Goal: Information Seeking & Learning: Learn about a topic

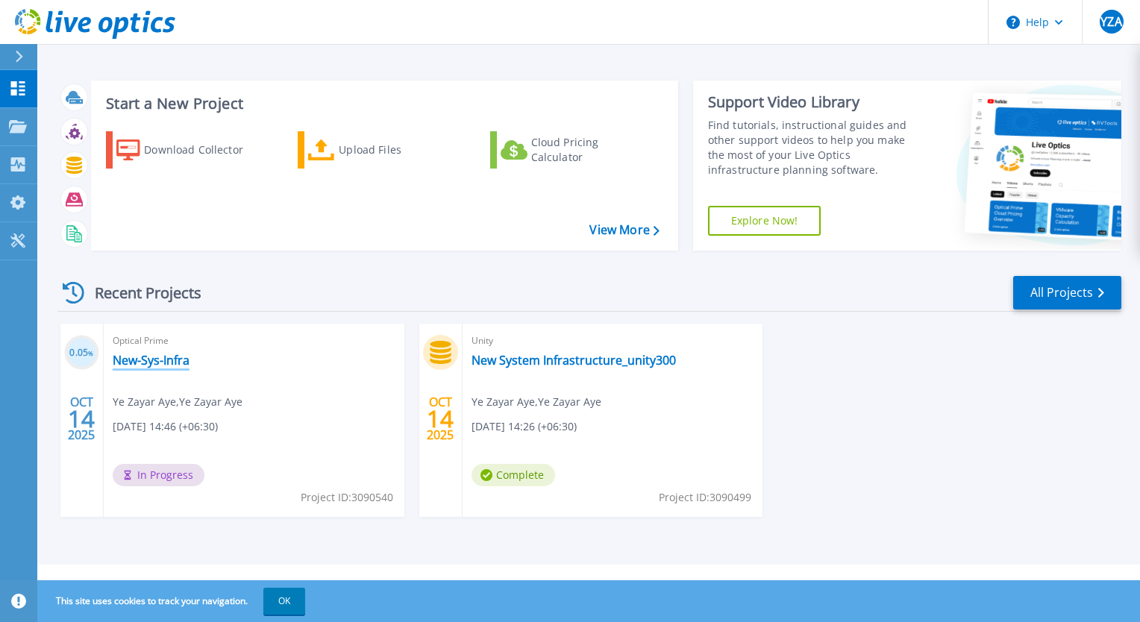
click at [164, 361] on link "New-Sys-Infra" at bounding box center [151, 360] width 77 height 15
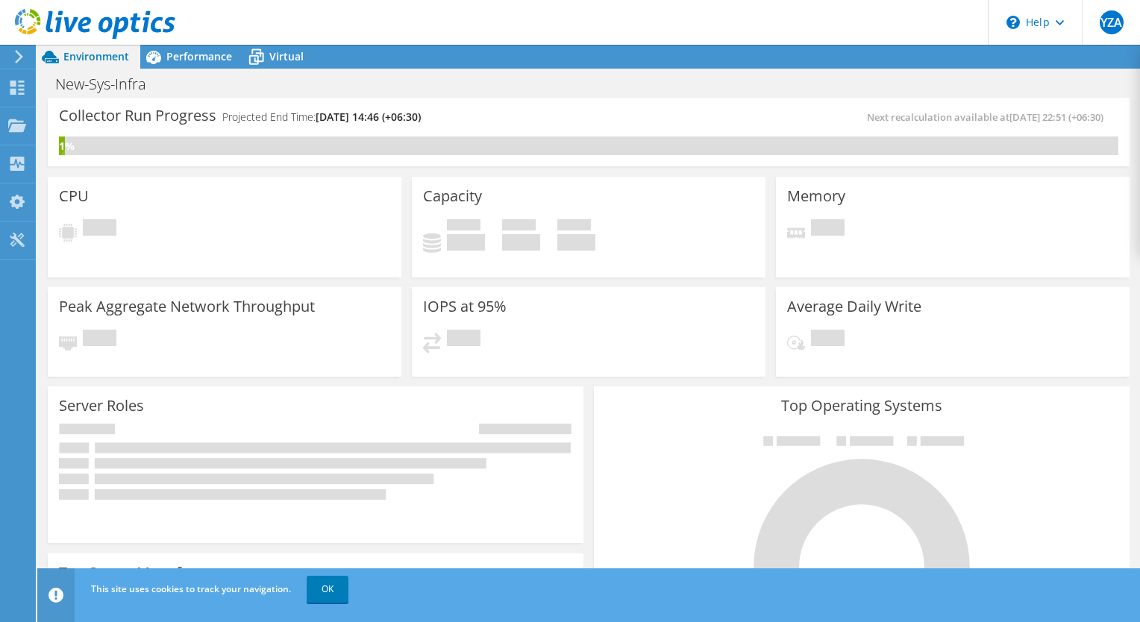
scroll to position [224, 0]
click at [318, 595] on link "OK" at bounding box center [328, 589] width 42 height 27
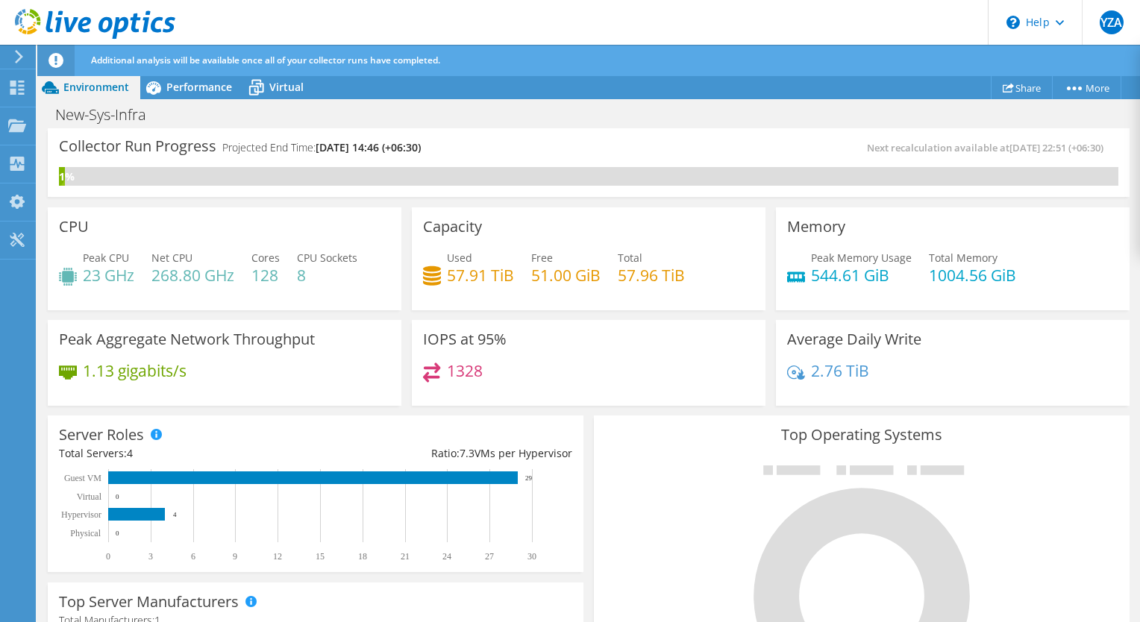
scroll to position [267, 0]
drag, startPoint x: 918, startPoint y: 285, endPoint x: 1009, endPoint y: 275, distance: 91.6
click at [1009, 275] on div "Peak Memory Usage 544.61 GiB Total Memory 1004.56 GiB" at bounding box center [952, 274] width 331 height 49
drag, startPoint x: 1008, startPoint y: 275, endPoint x: 934, endPoint y: 317, distance: 84.9
click at [934, 317] on div "Average Daily Write 2.76 TiB" at bounding box center [953, 361] width 364 height 92
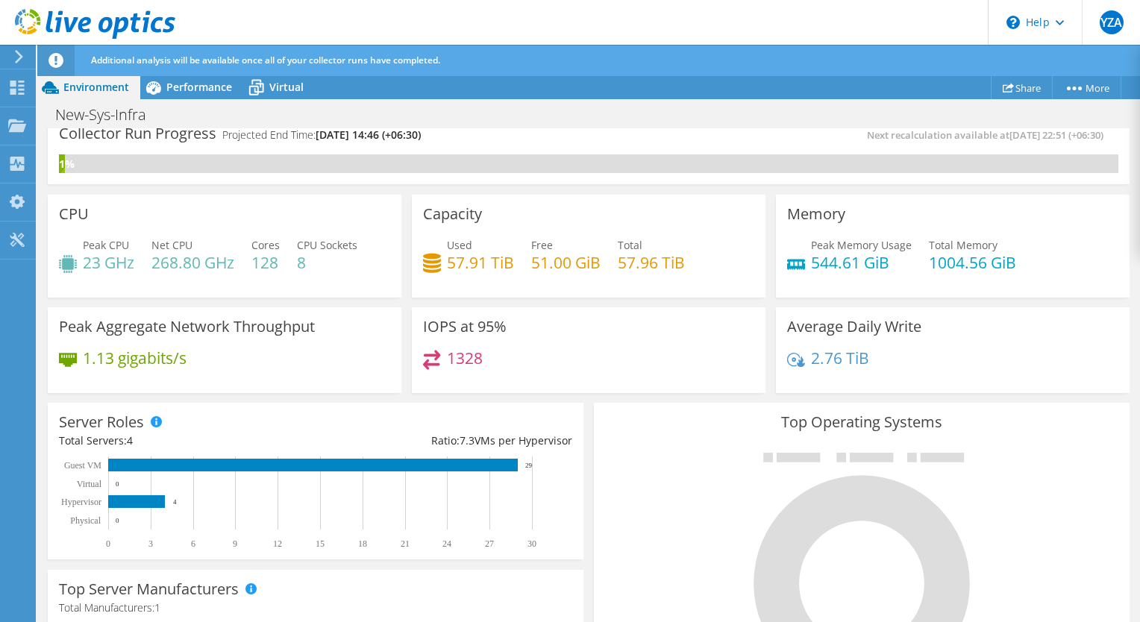
scroll to position [571, 0]
click at [200, 86] on span "Performance" at bounding box center [199, 87] width 66 height 14
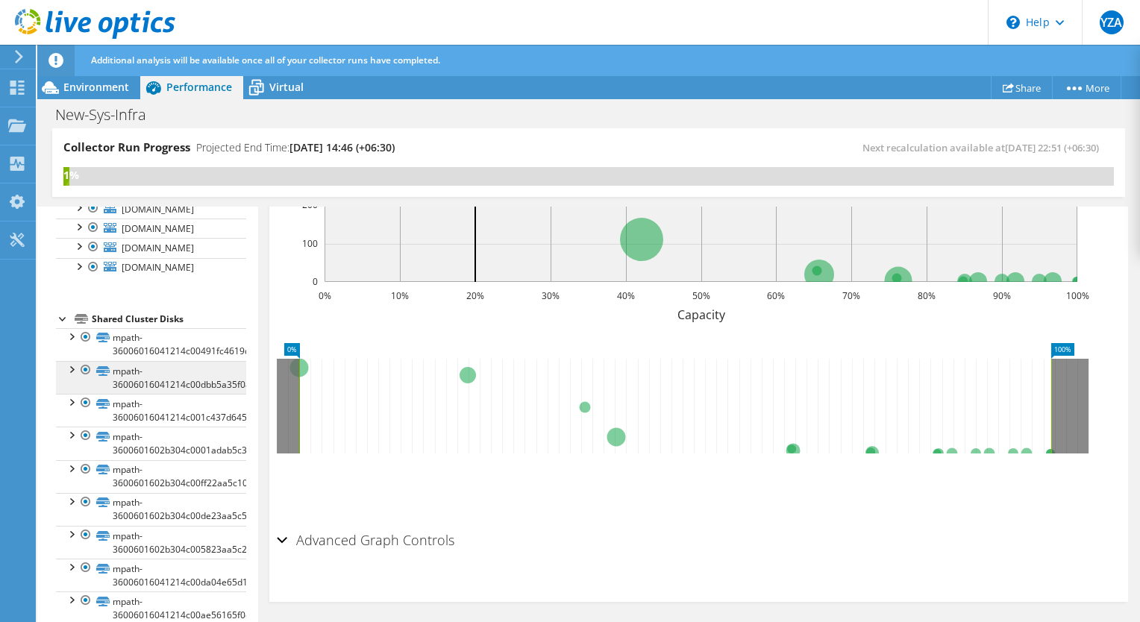
scroll to position [0, 0]
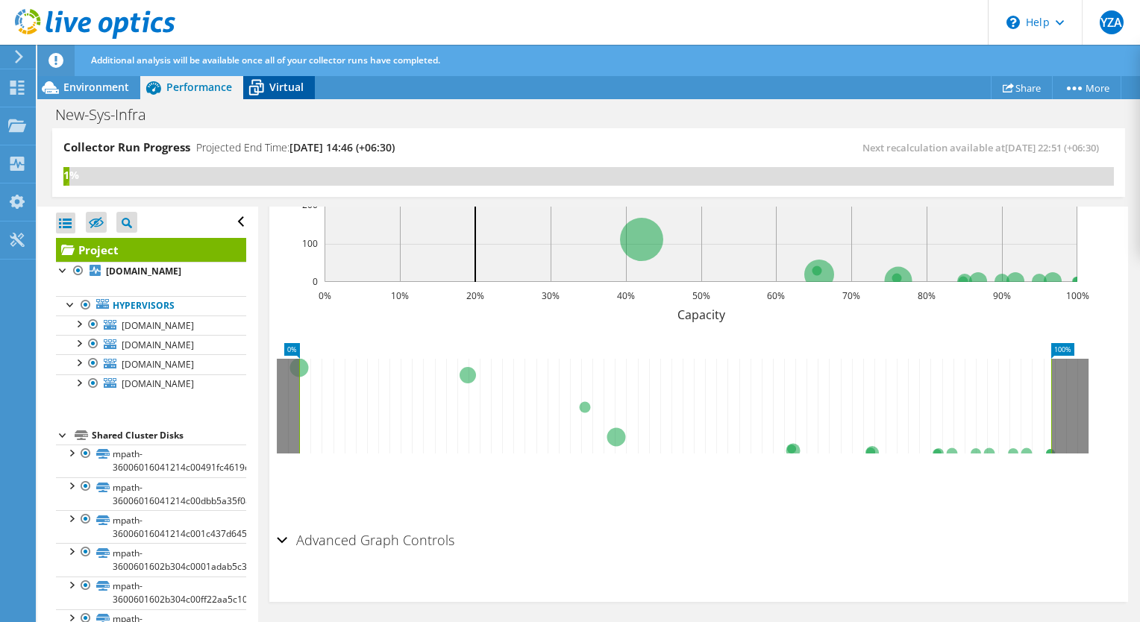
click at [275, 91] on span "Virtual" at bounding box center [286, 87] width 34 height 14
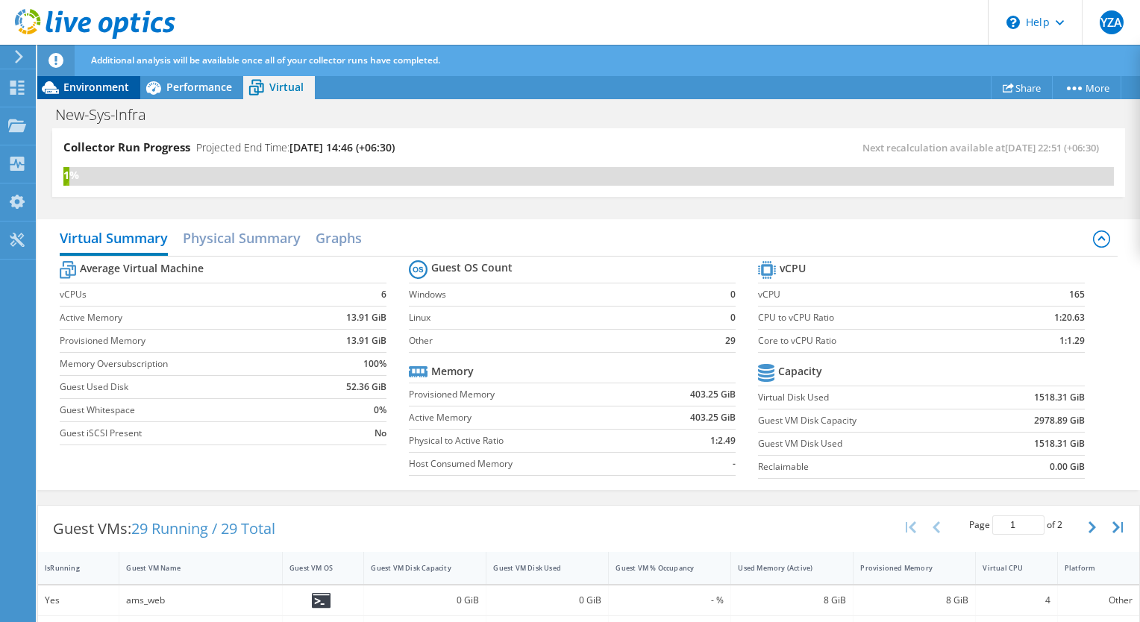
click at [69, 90] on span "Environment" at bounding box center [96, 87] width 66 height 14
